Goal: Share content

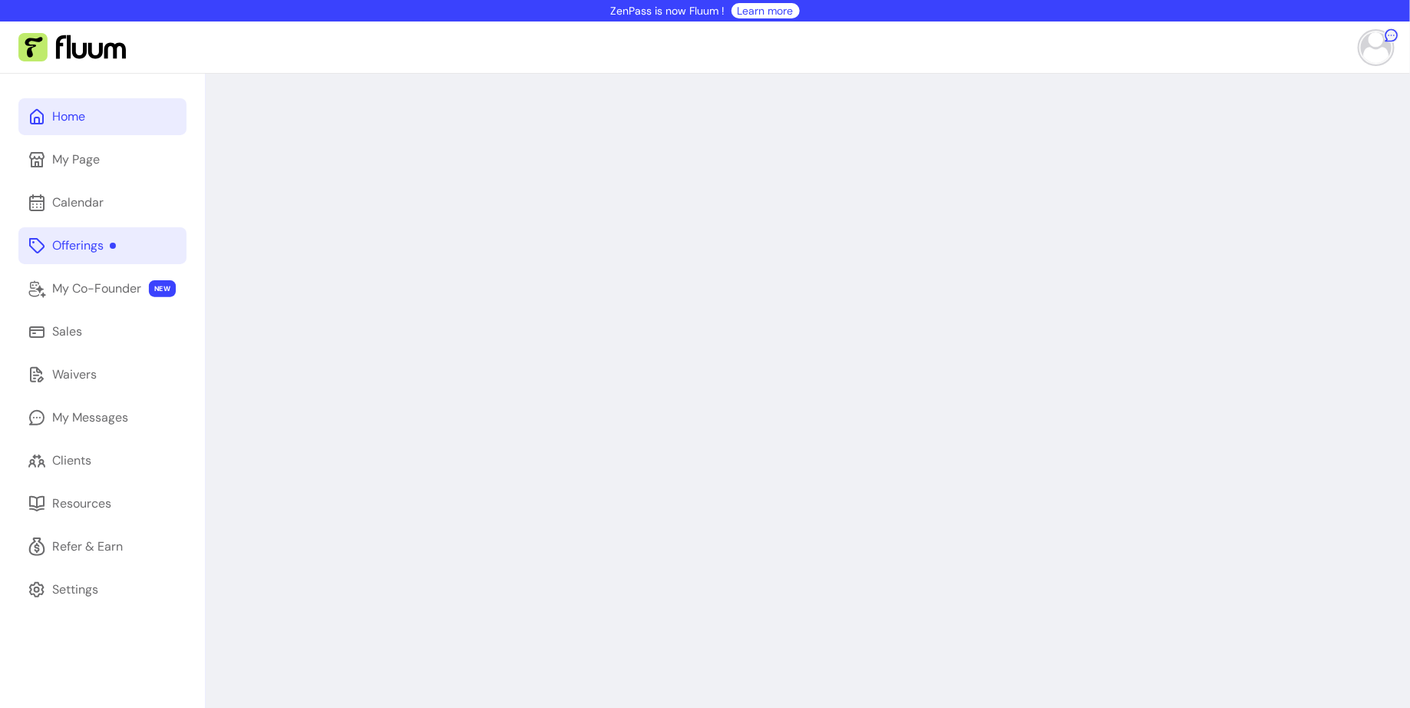
click at [79, 243] on div "Offerings" at bounding box center [84, 245] width 64 height 18
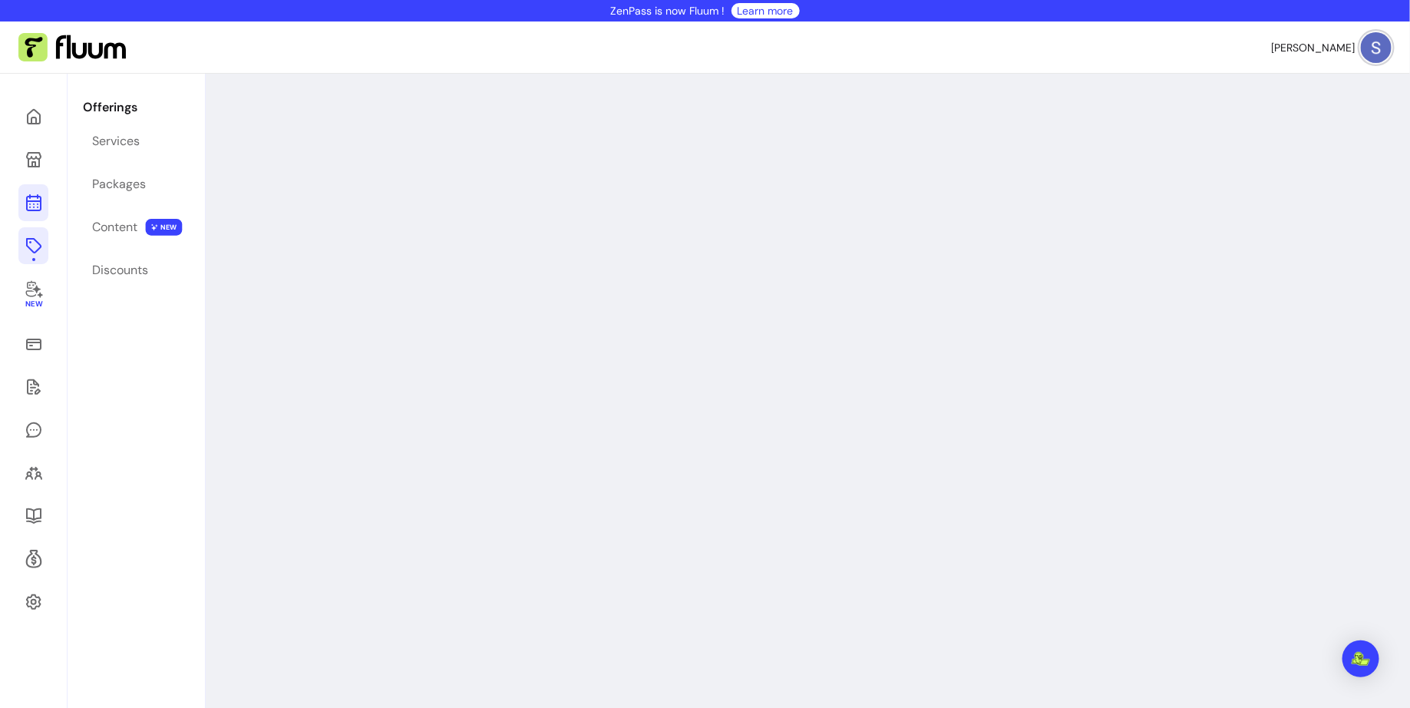
click at [32, 203] on icon at bounding box center [34, 202] width 18 height 18
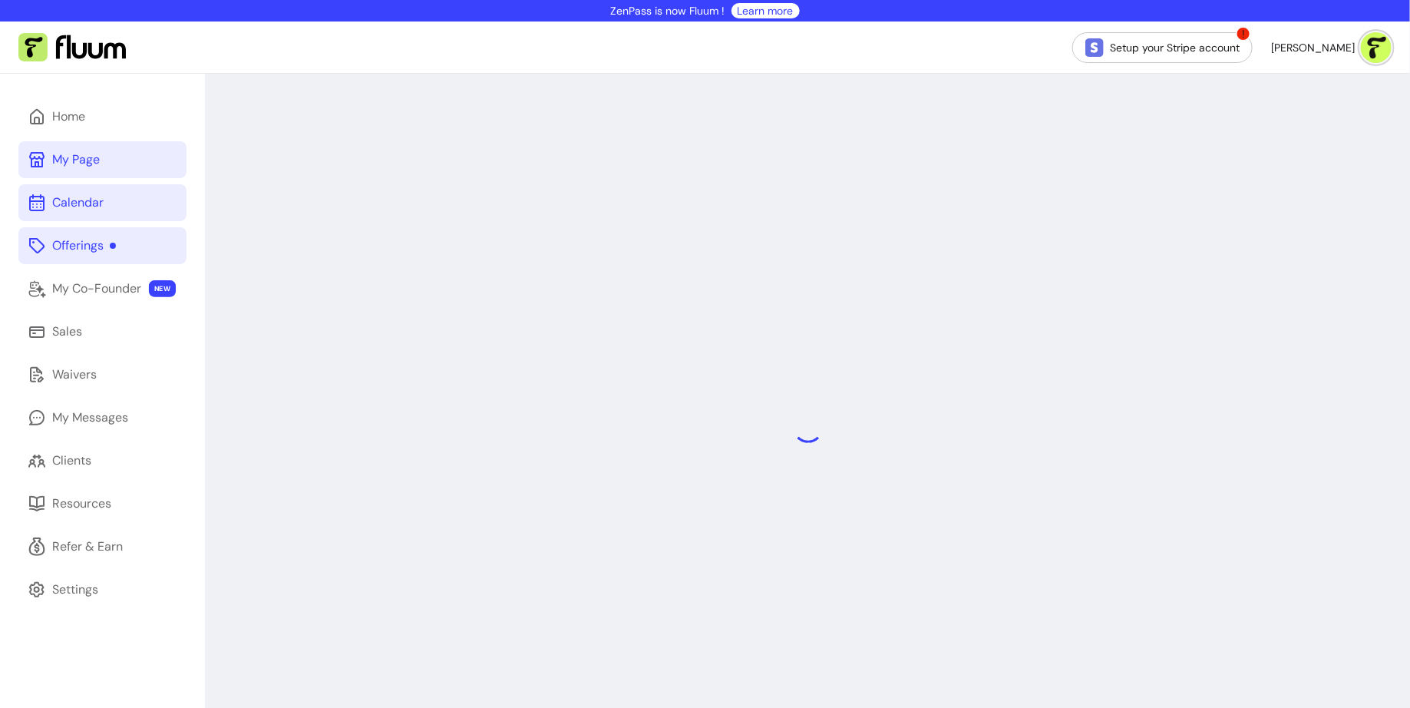
click at [45, 172] on link "My Page" at bounding box center [102, 159] width 168 height 37
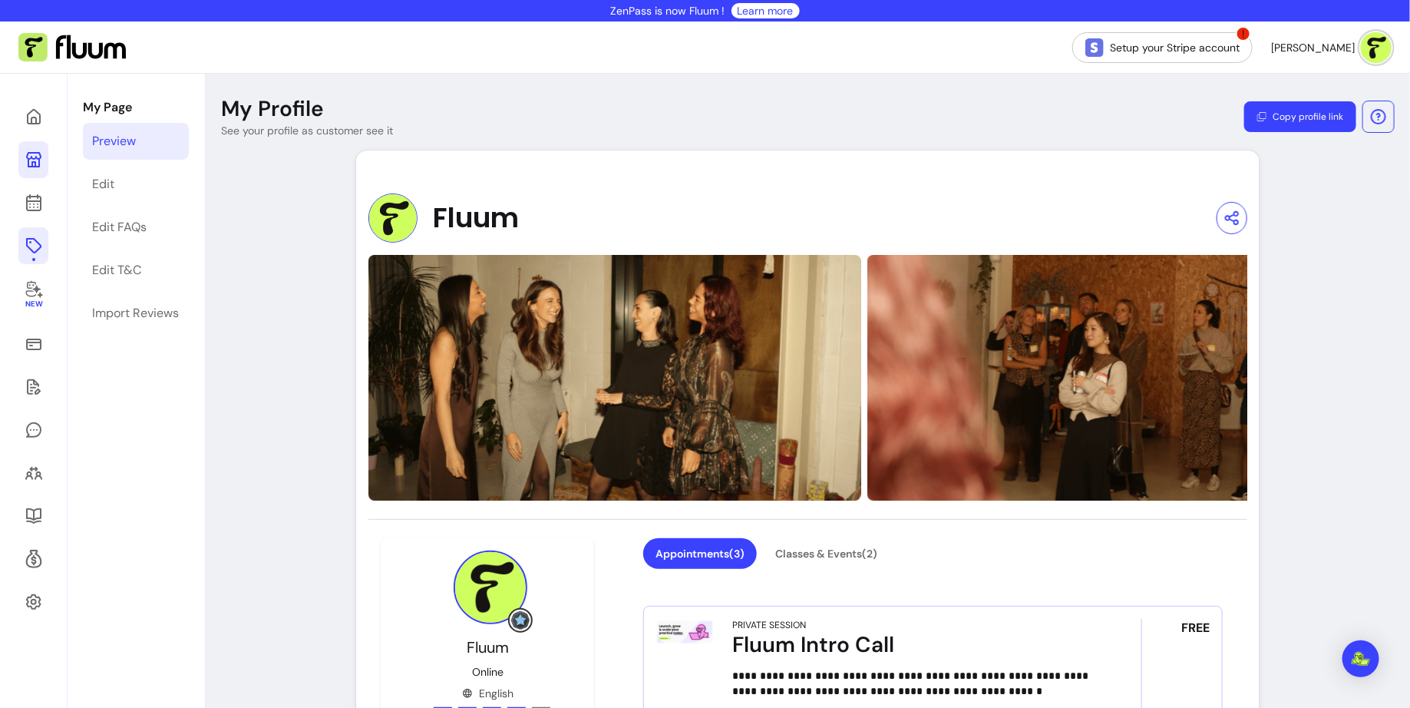
scroll to position [82, 0]
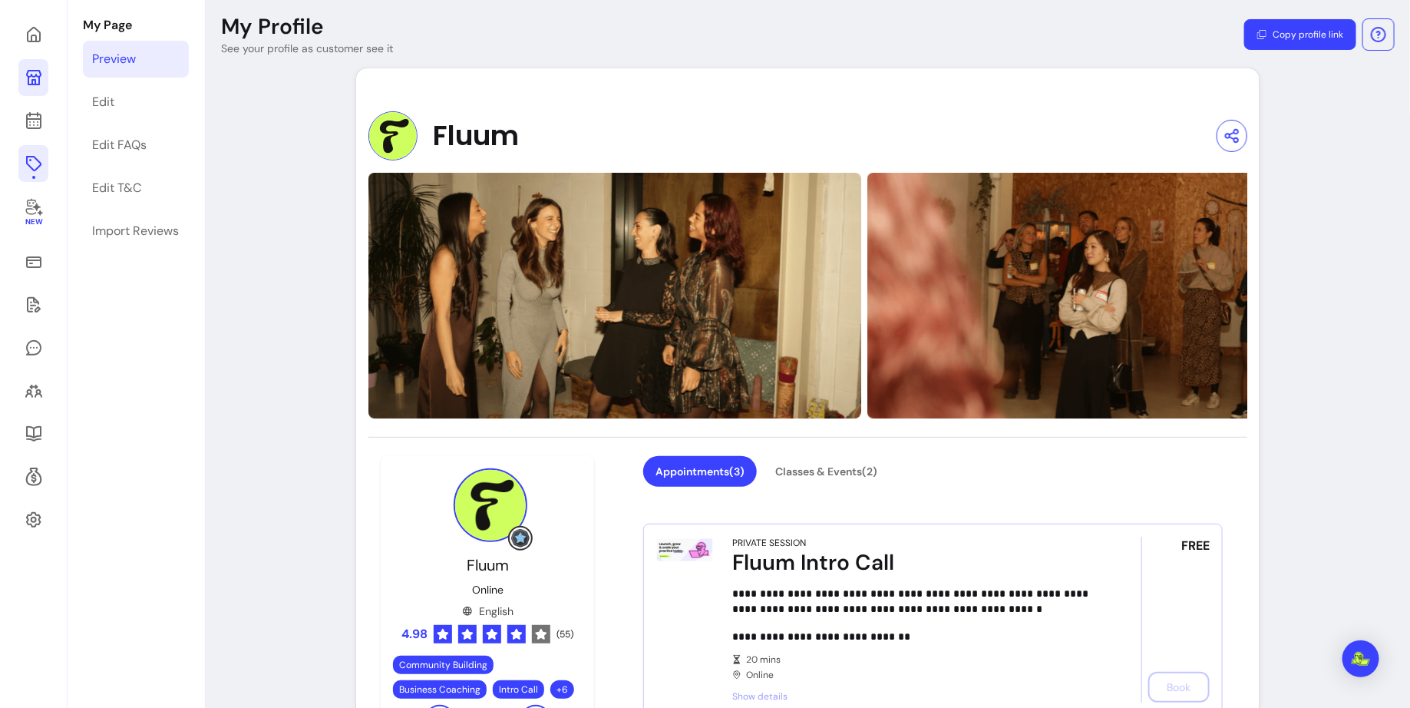
click at [1314, 28] on button "Copy profile link" at bounding box center [1300, 34] width 112 height 31
